Goal: Information Seeking & Learning: Learn about a topic

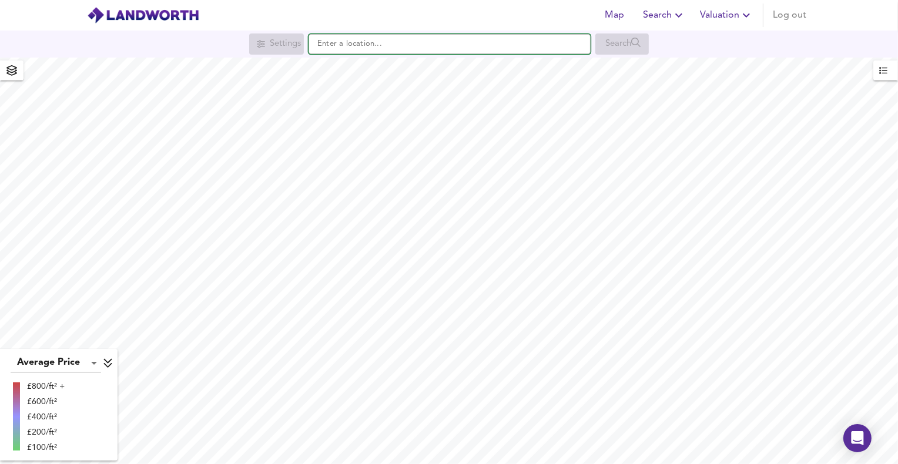
click at [330, 52] on input "text" at bounding box center [449, 44] width 282 height 20
paste input "bd23 1un"
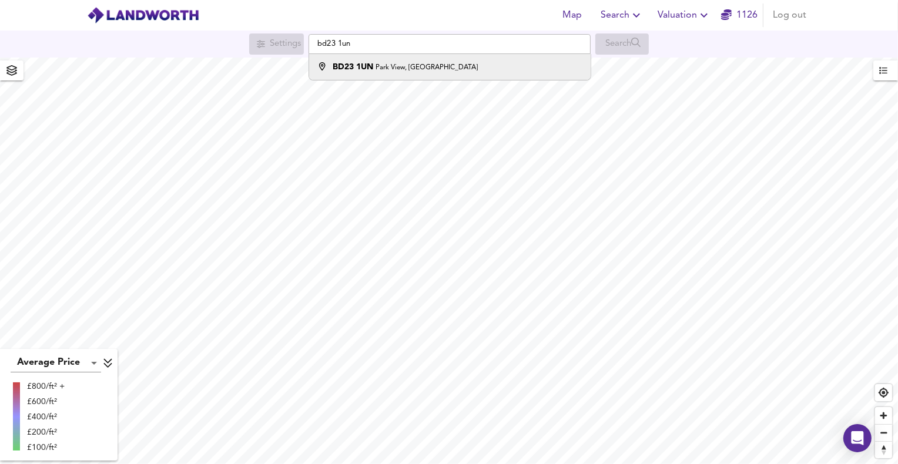
click at [361, 69] on strong "BD23 1UN" at bounding box center [353, 67] width 41 height 8
type input "[STREET_ADDRESS]"
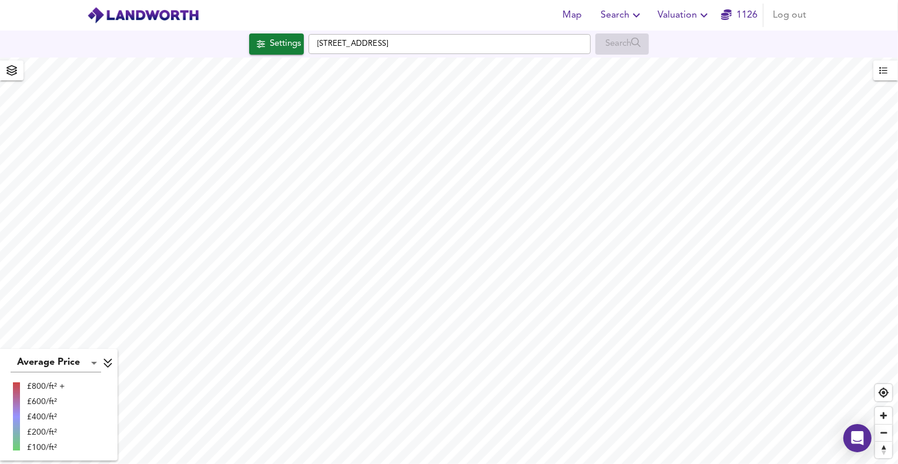
checkbox input "false"
checkbox input "true"
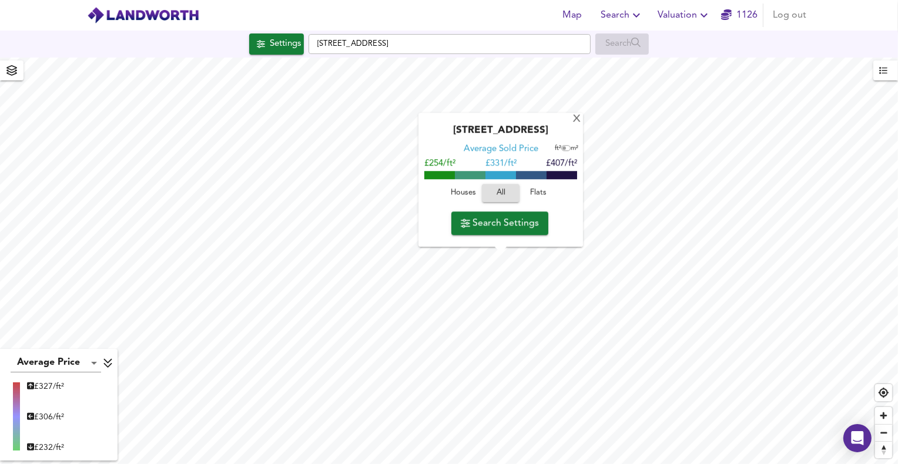
click at [457, 192] on span "Houses" at bounding box center [463, 194] width 32 height 14
